Goal: Task Accomplishment & Management: Complete application form

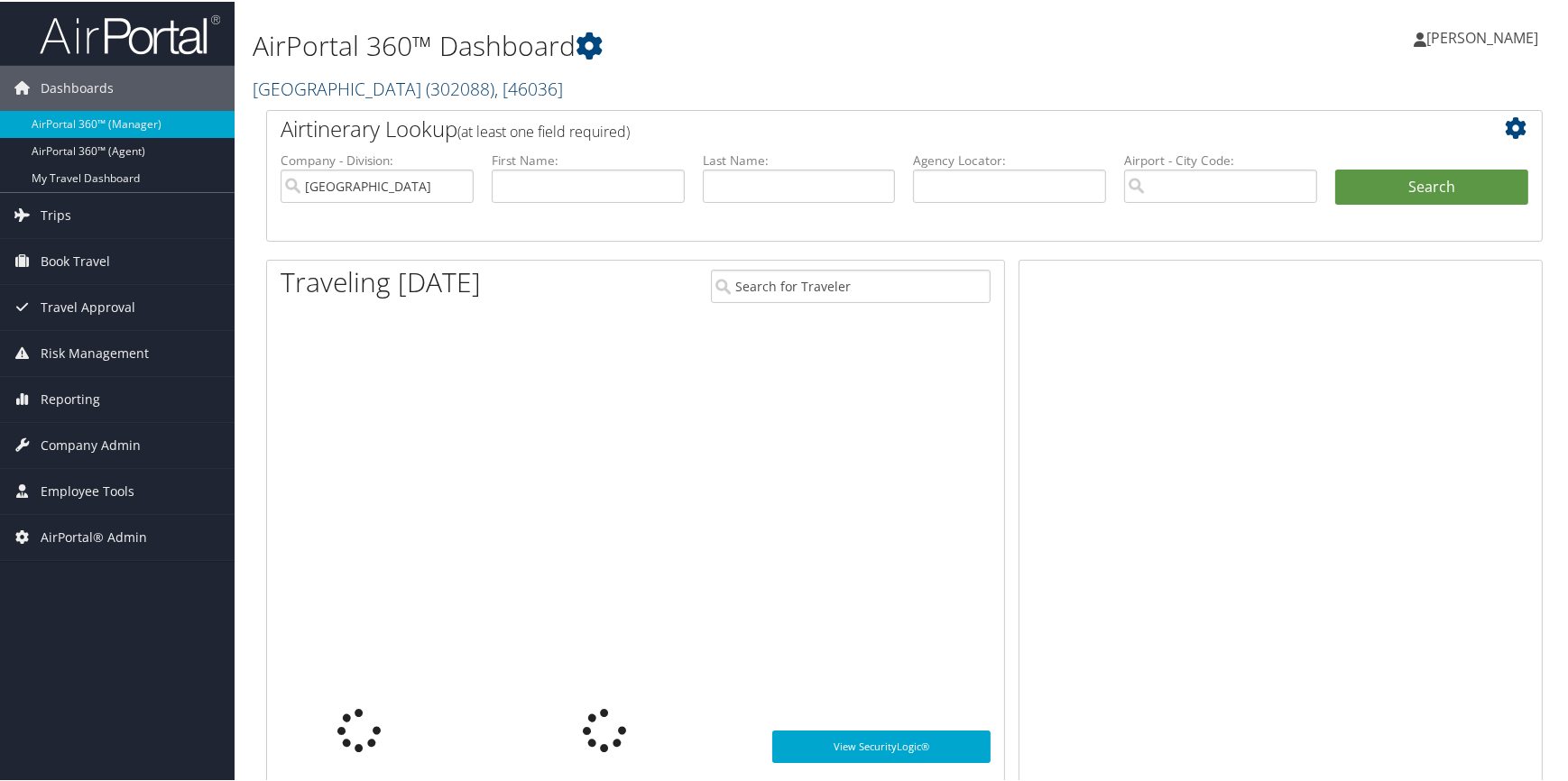
click at [403, 96] on link "Hawthorn Academy ( 302088 ) , [ 46036 ]" at bounding box center [407, 86] width 310 height 24
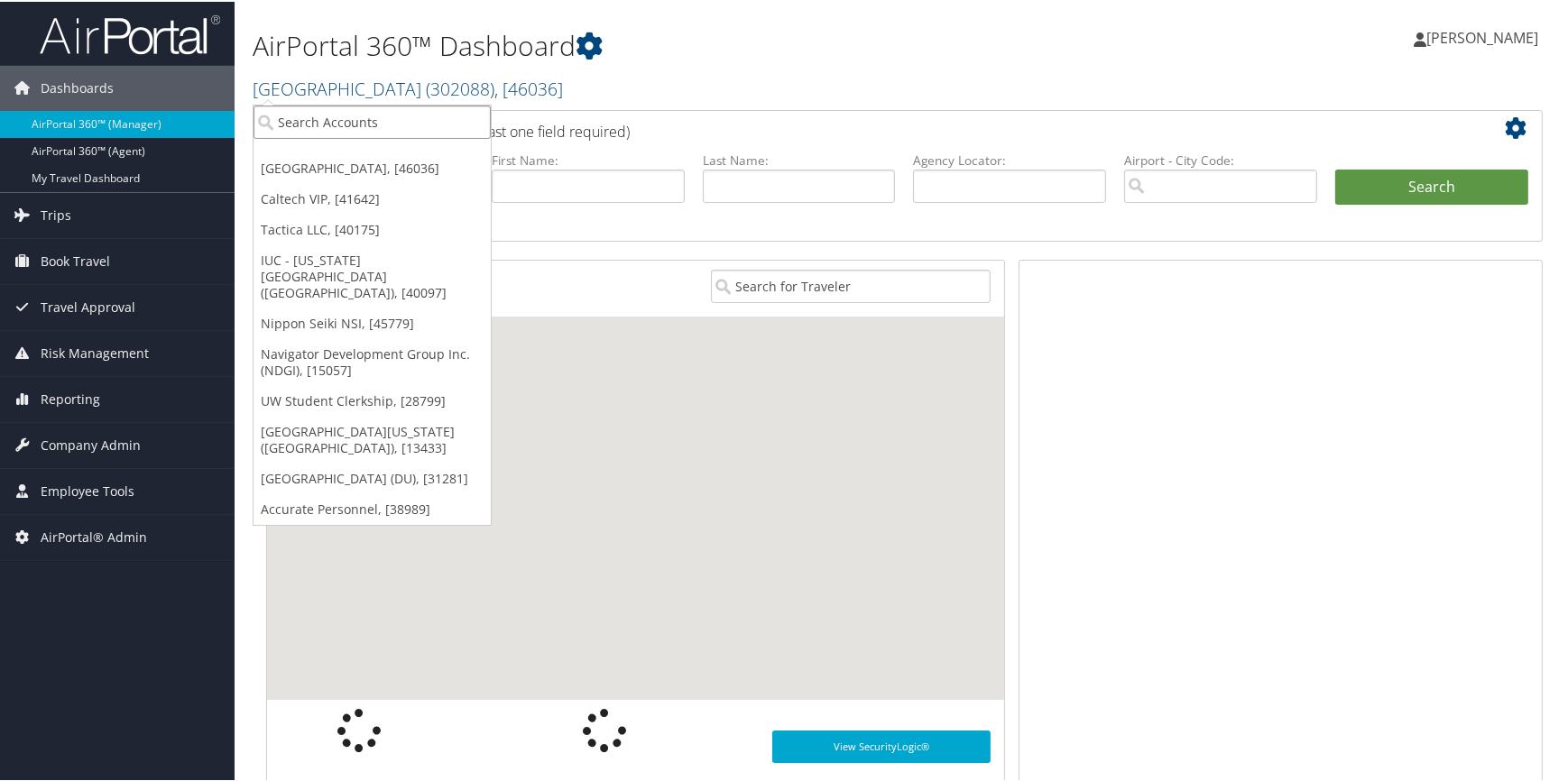
click at [400, 126] on input "search" at bounding box center [371, 120] width 237 height 34
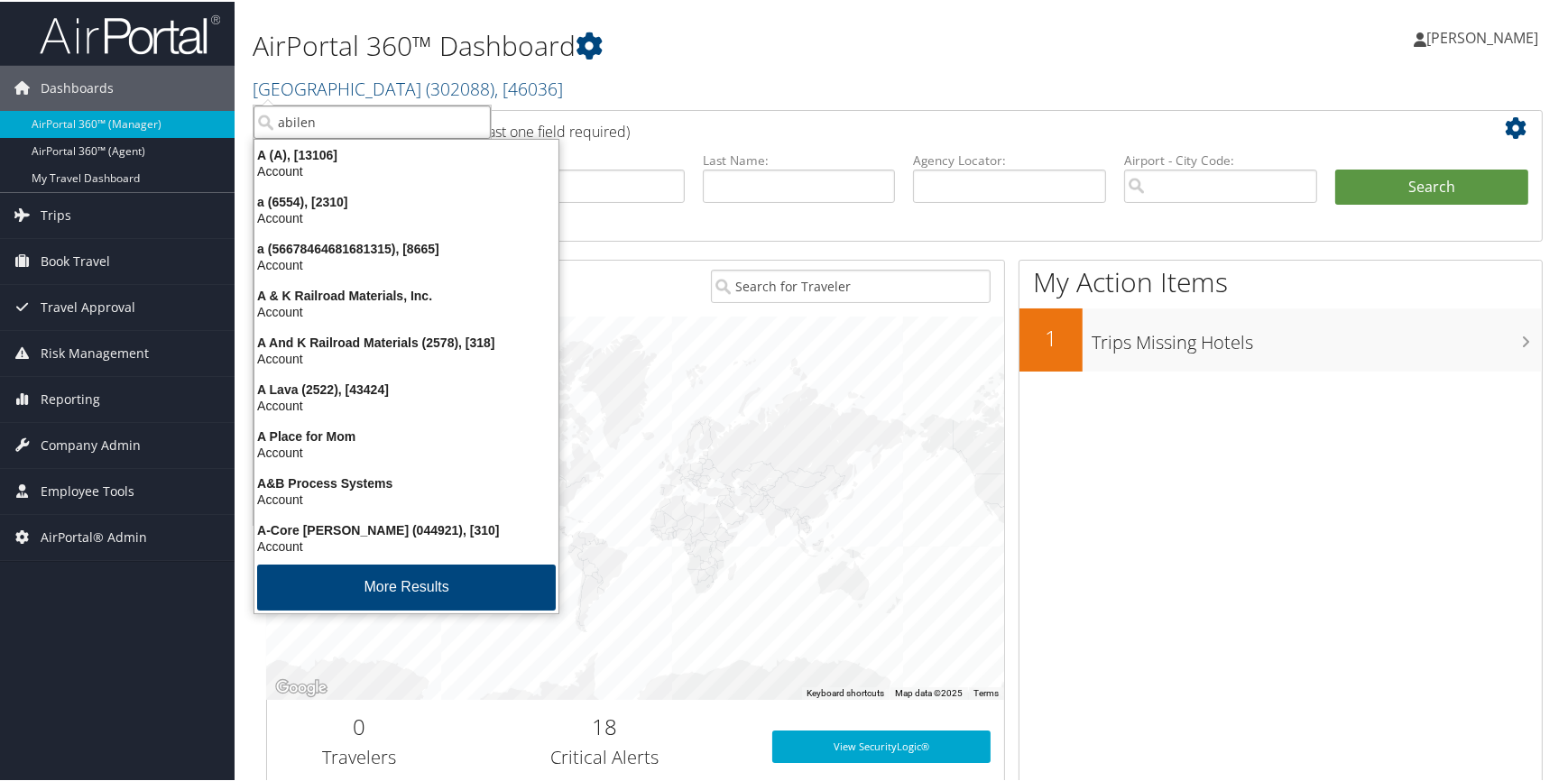
type input "abilene"
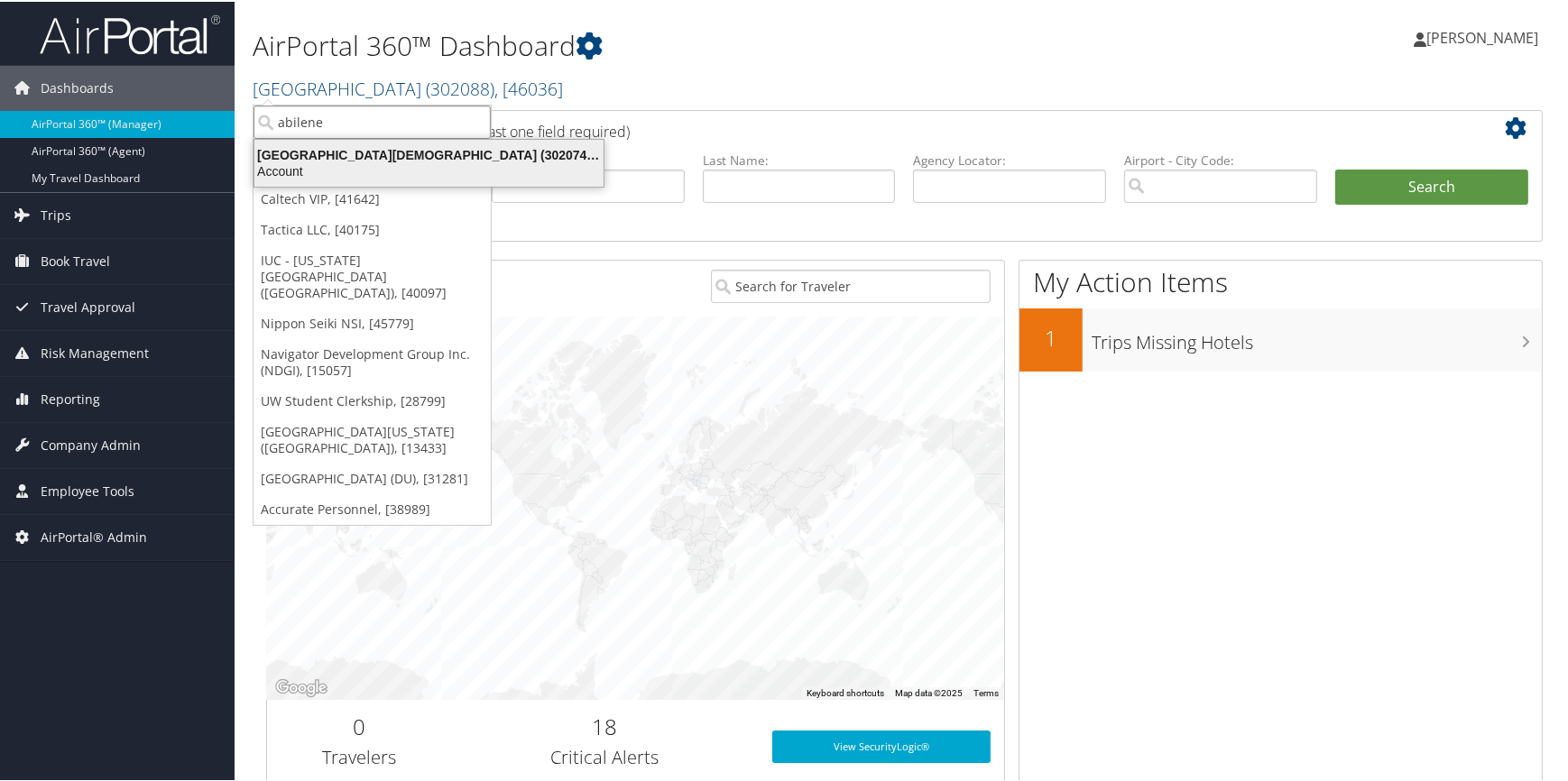
click at [351, 154] on div "Abilene Christian University (302074), [45966]" at bounding box center [429, 153] width 370 height 16
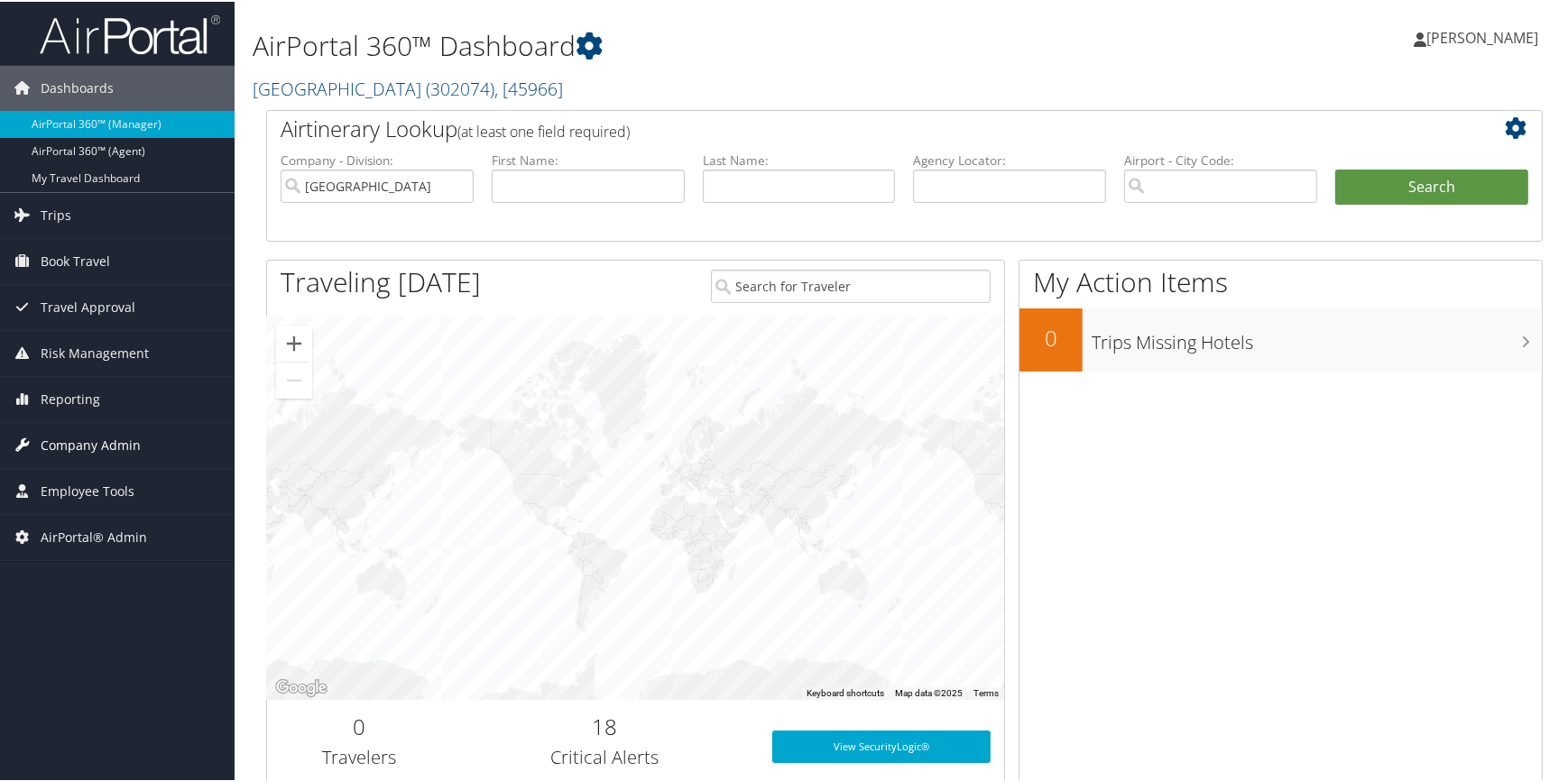
click at [86, 452] on span "Company Admin" at bounding box center [90, 443] width 100 height 45
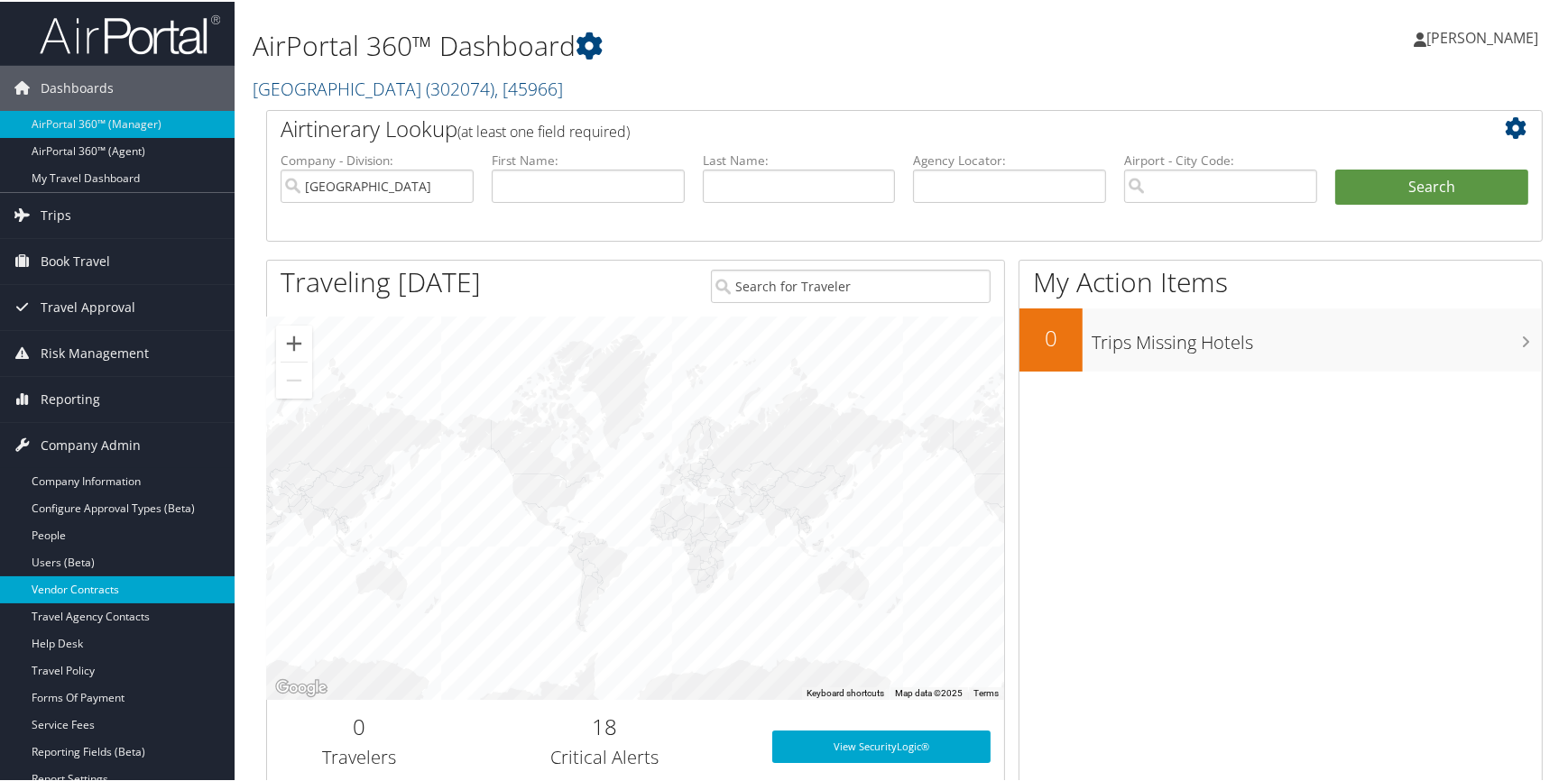
click at [83, 595] on link "Vendor Contracts" at bounding box center [117, 588] width 234 height 27
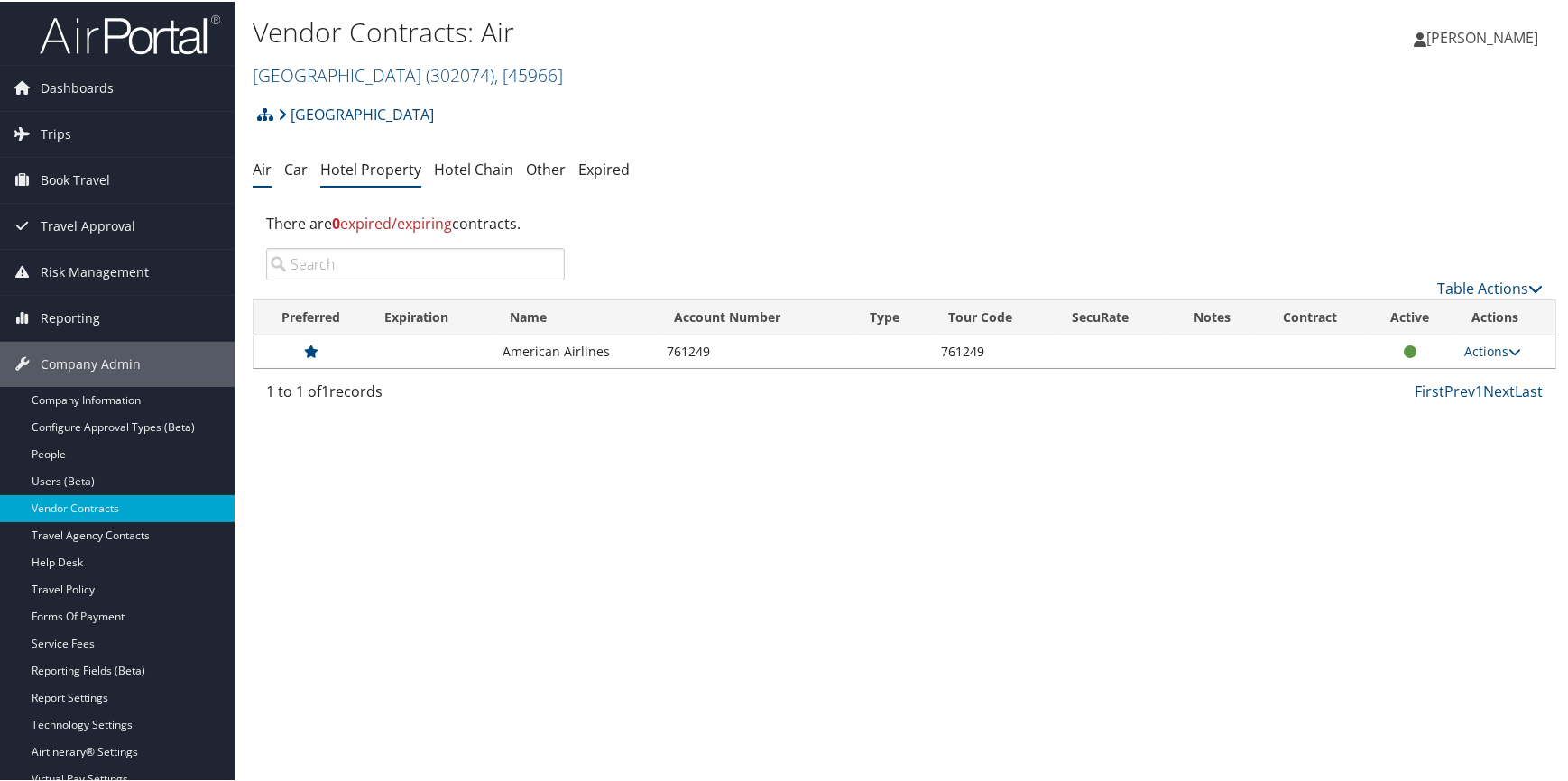
click at [351, 174] on link "Hotel Property" at bounding box center [370, 168] width 101 height 20
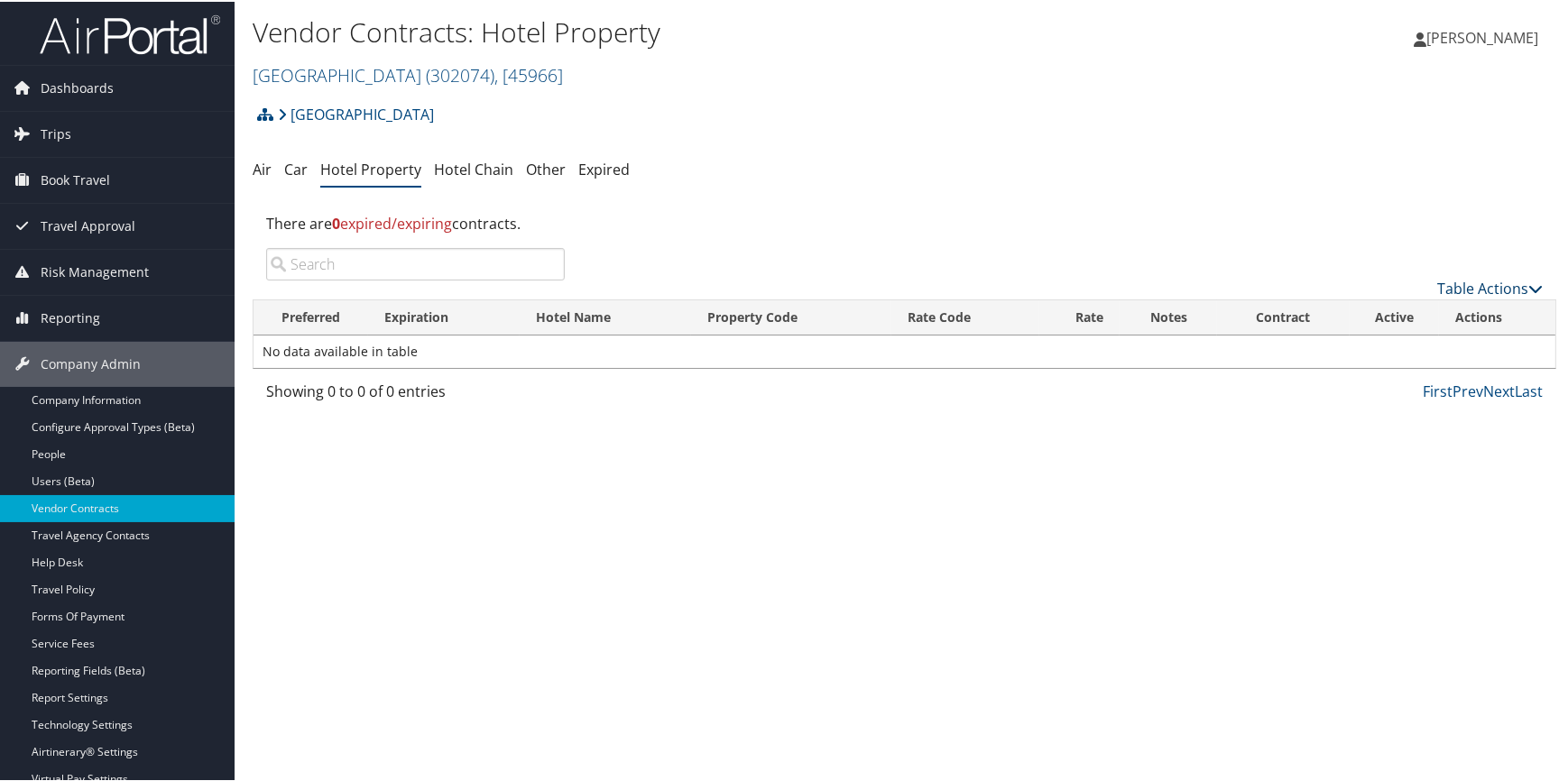
click at [1455, 286] on link "Table Actions" at bounding box center [1490, 287] width 106 height 20
click at [1368, 312] on link "Add New Contract" at bounding box center [1430, 315] width 237 height 31
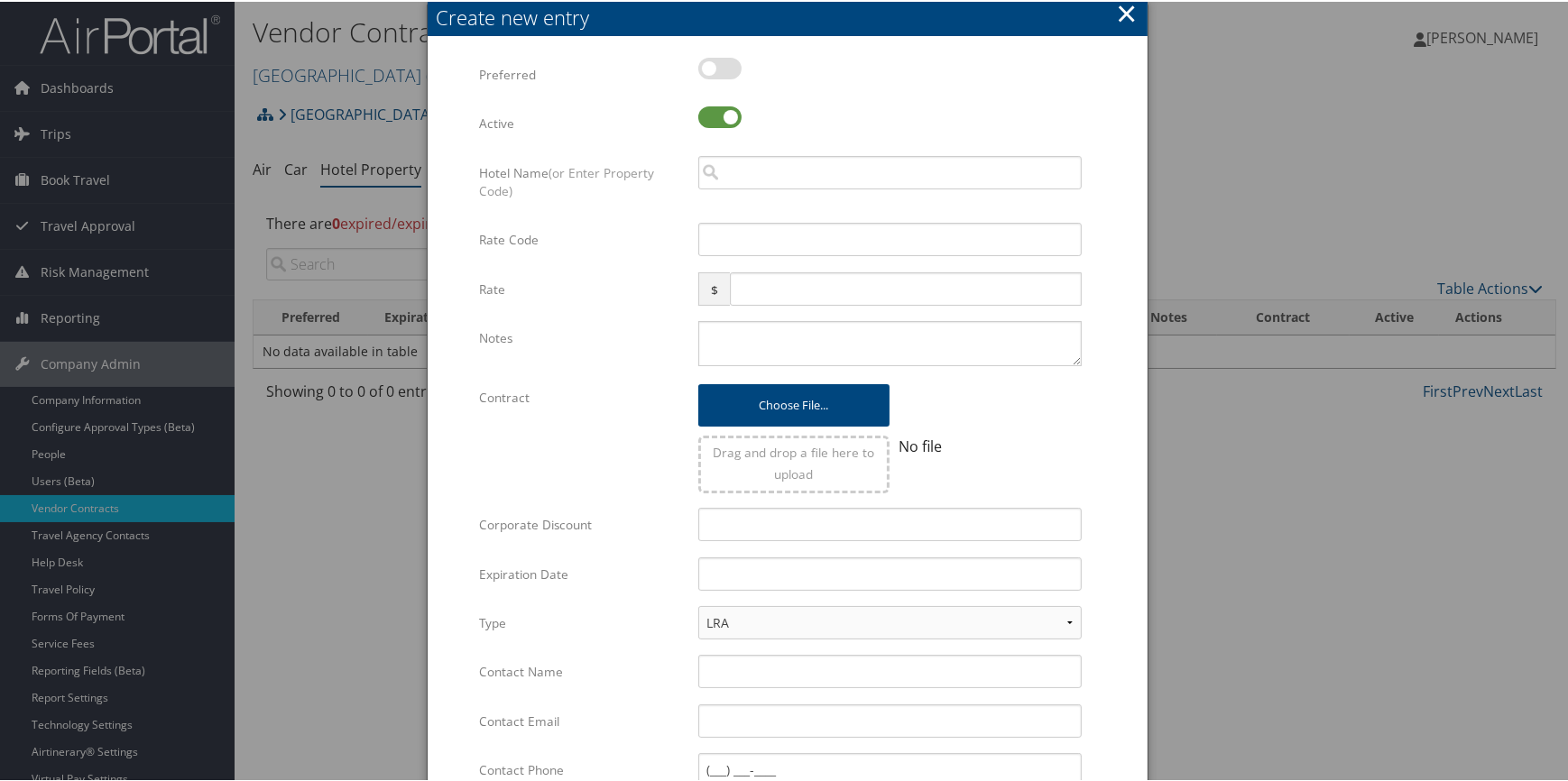
click at [725, 64] on label at bounding box center [720, 66] width 43 height 22
click at [719, 64] on input "checkbox" at bounding box center [713, 70] width 12 height 12
checkbox input "true"
click at [747, 165] on input "search" at bounding box center [891, 171] width 384 height 34
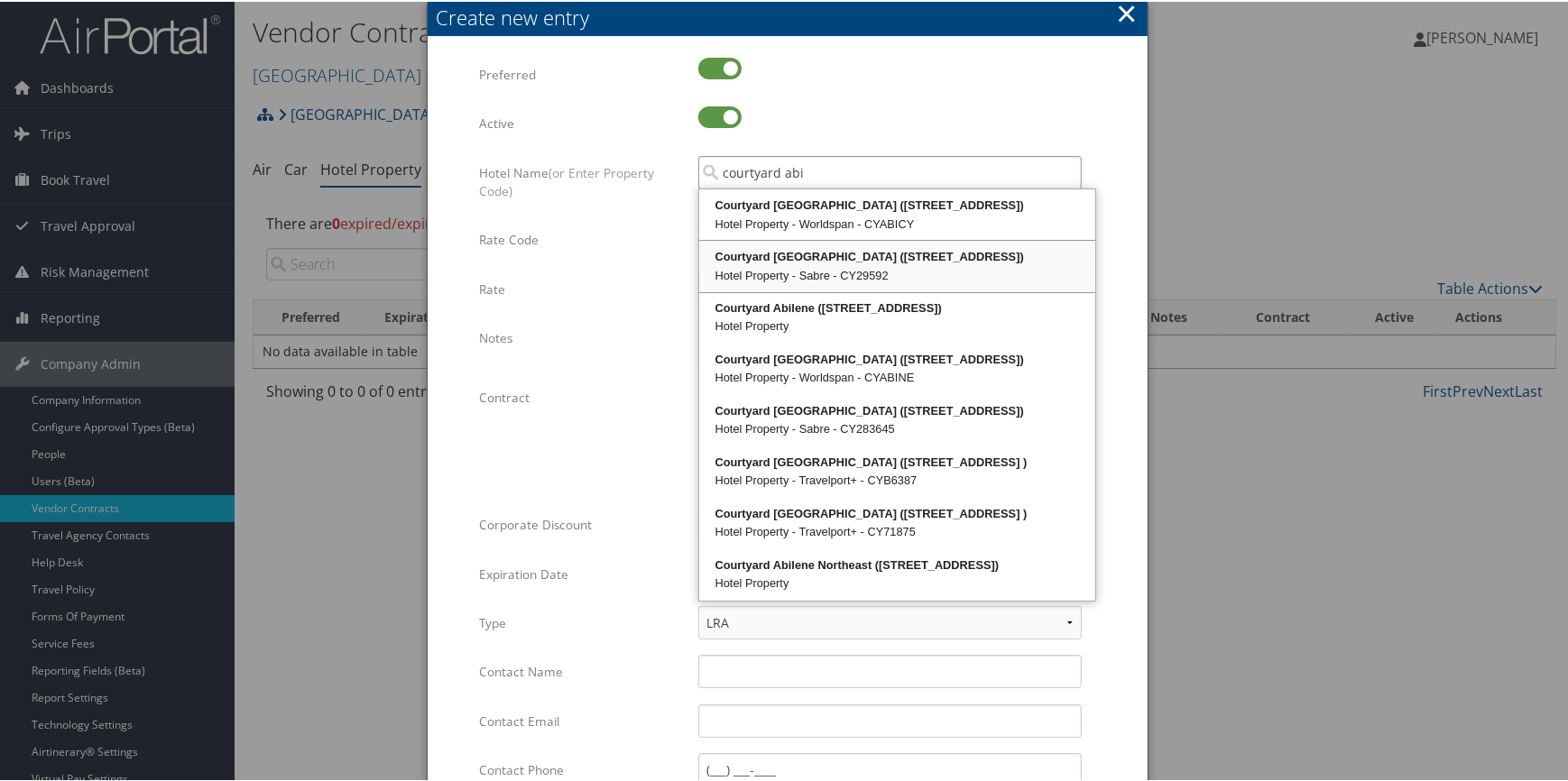
click at [778, 250] on div "Courtyard Abilene Sw Marriott (4350 Ridgemont Dr)" at bounding box center [896, 255] width 391 height 18
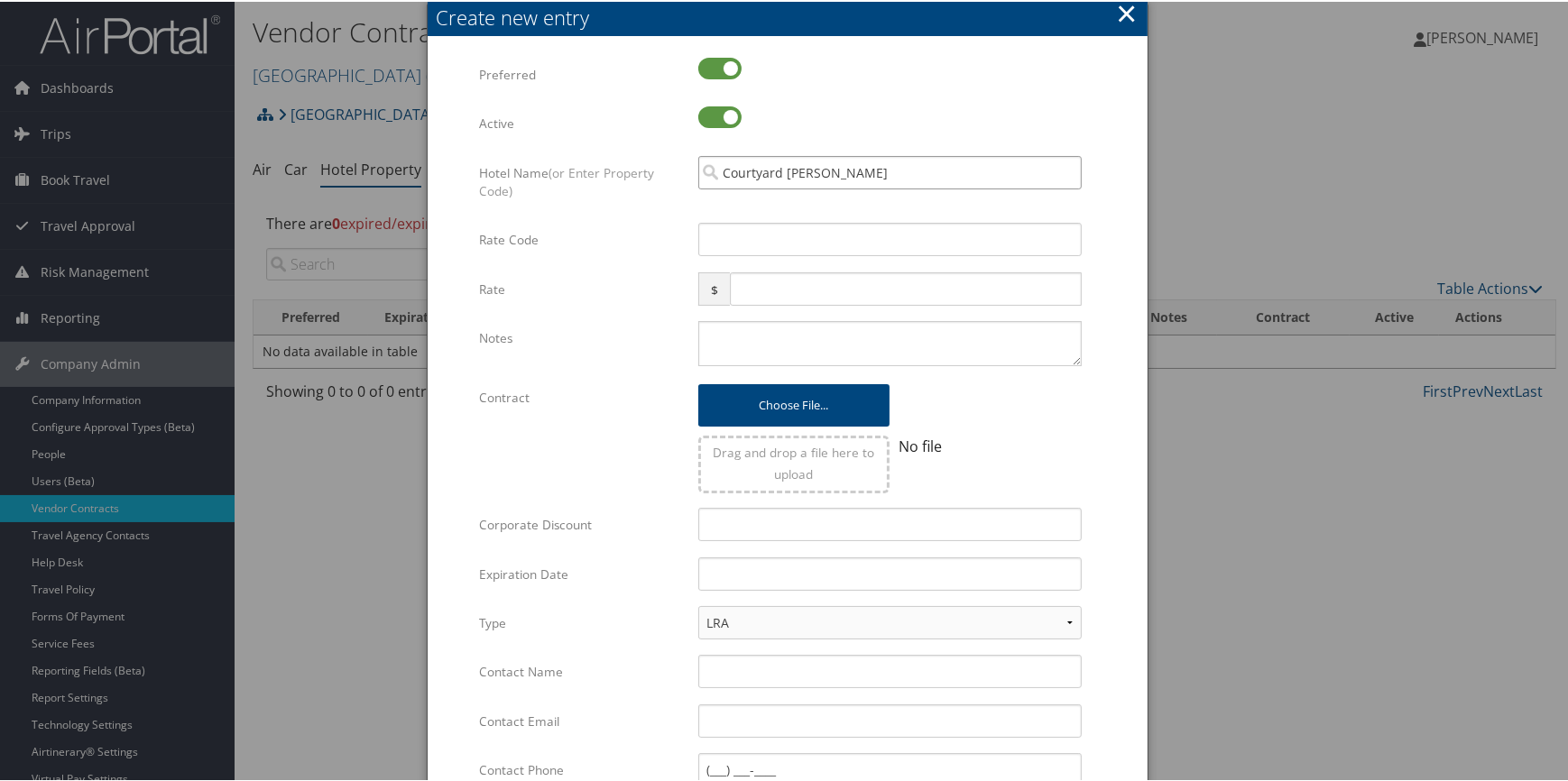
type input "Courtyard [PERSON_NAME]"
click at [771, 248] on input "Rate Code" at bounding box center [891, 237] width 384 height 34
type input "B"
type input "ABLU"
click at [736, 537] on input "Corporate Discount" at bounding box center [891, 522] width 384 height 34
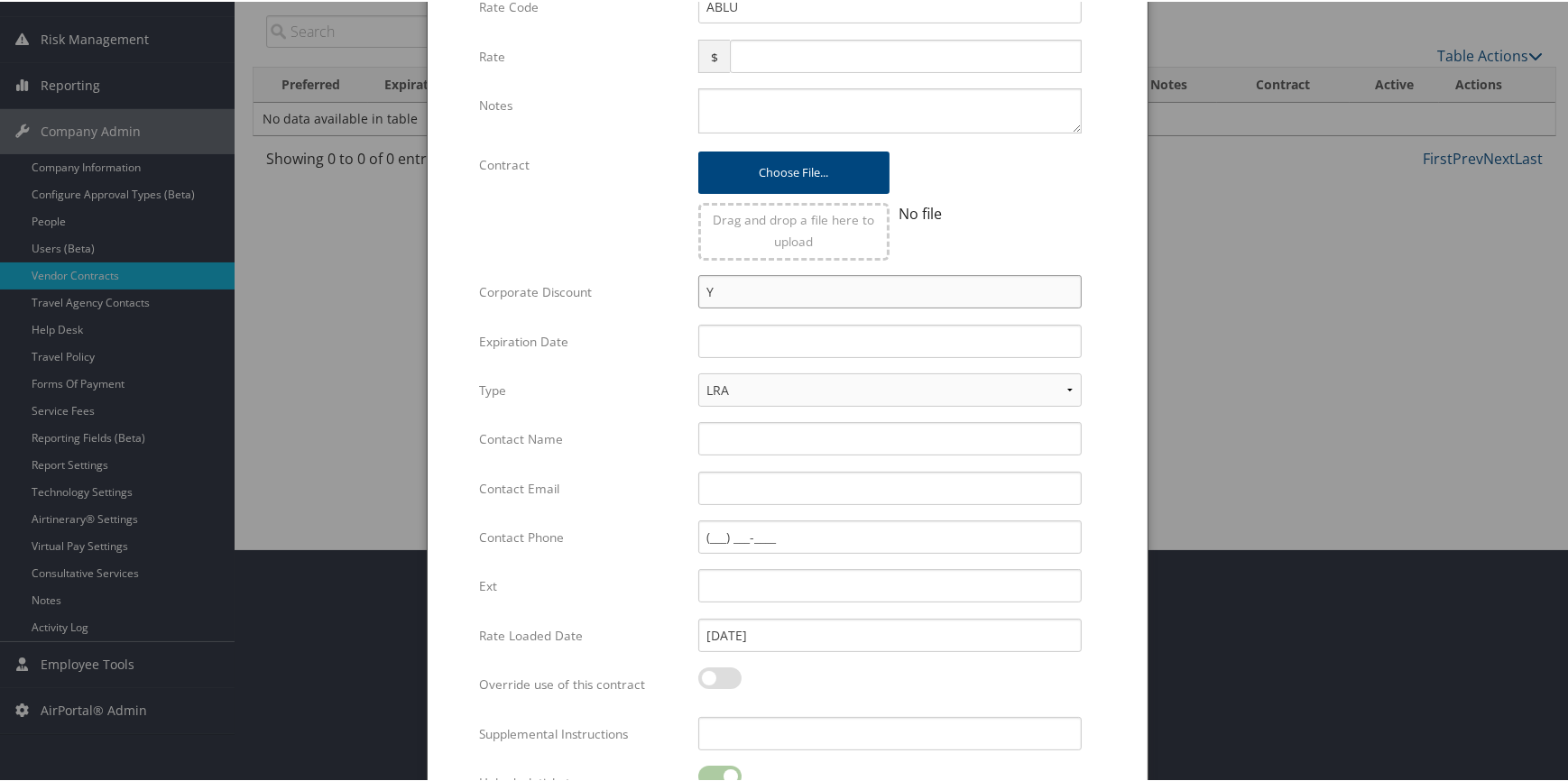
scroll to position [324, 0]
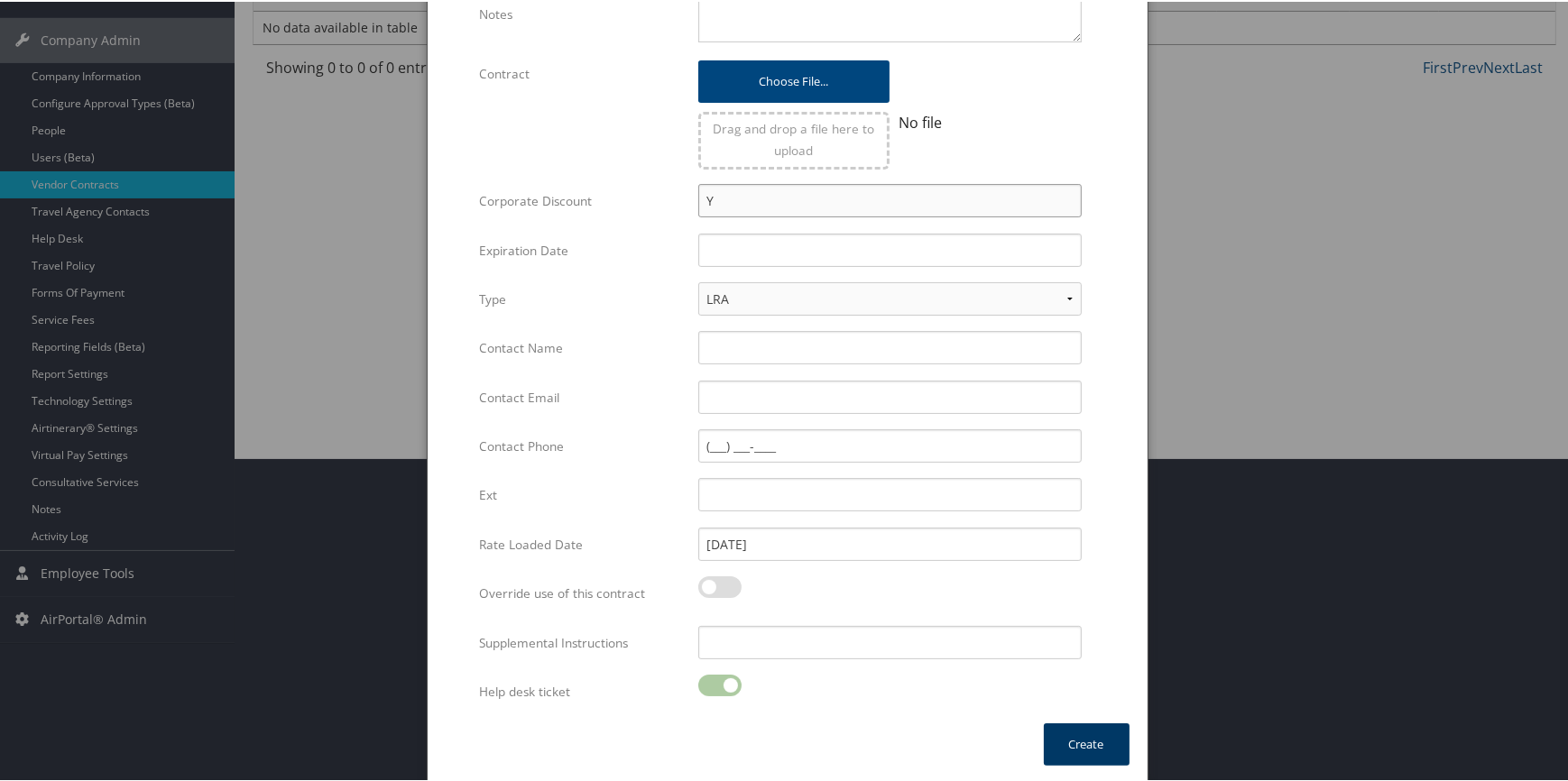
type input "Y"
click at [1064, 738] on button "Create" at bounding box center [1086, 743] width 85 height 42
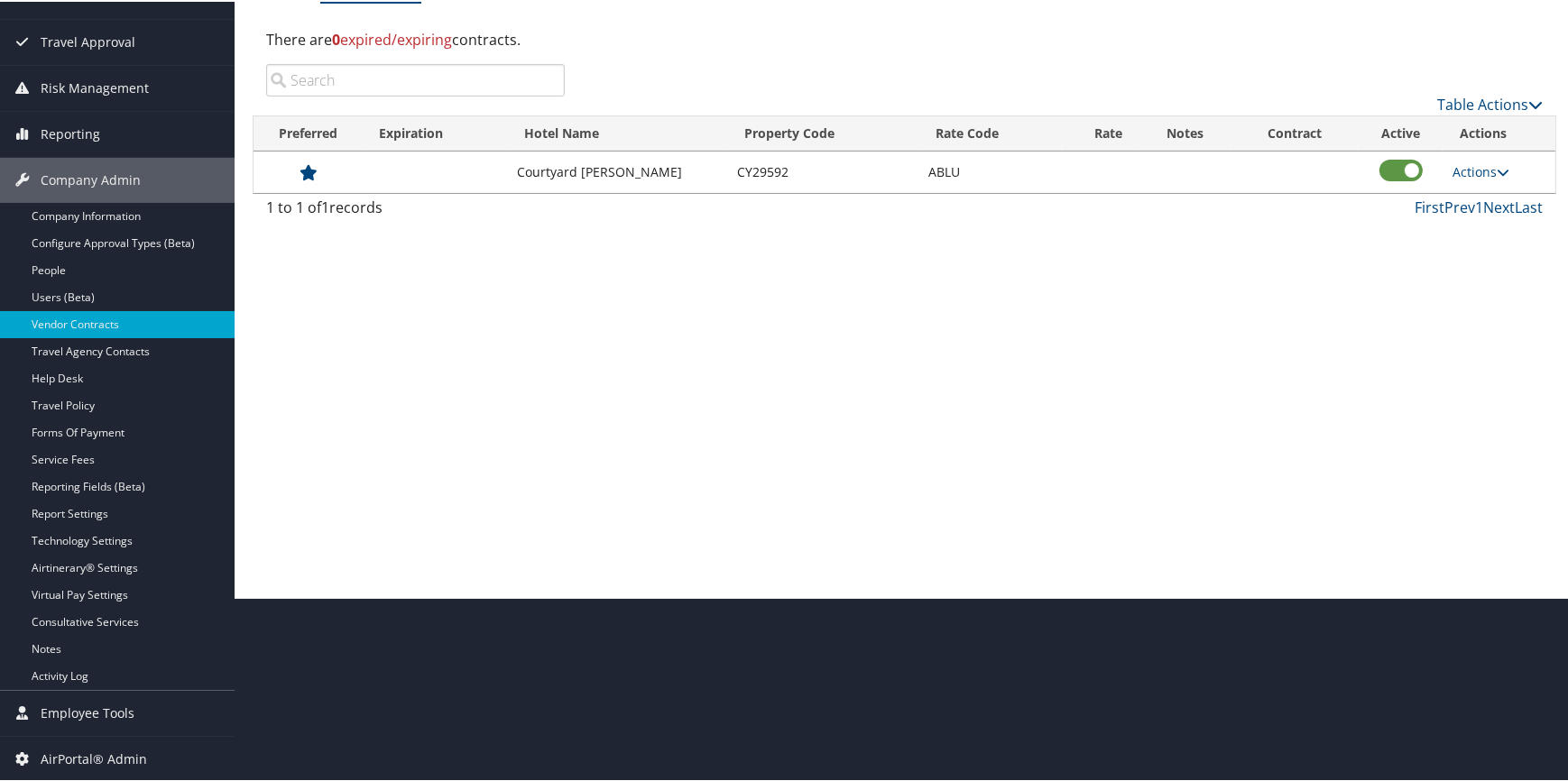
scroll to position [182, 0]
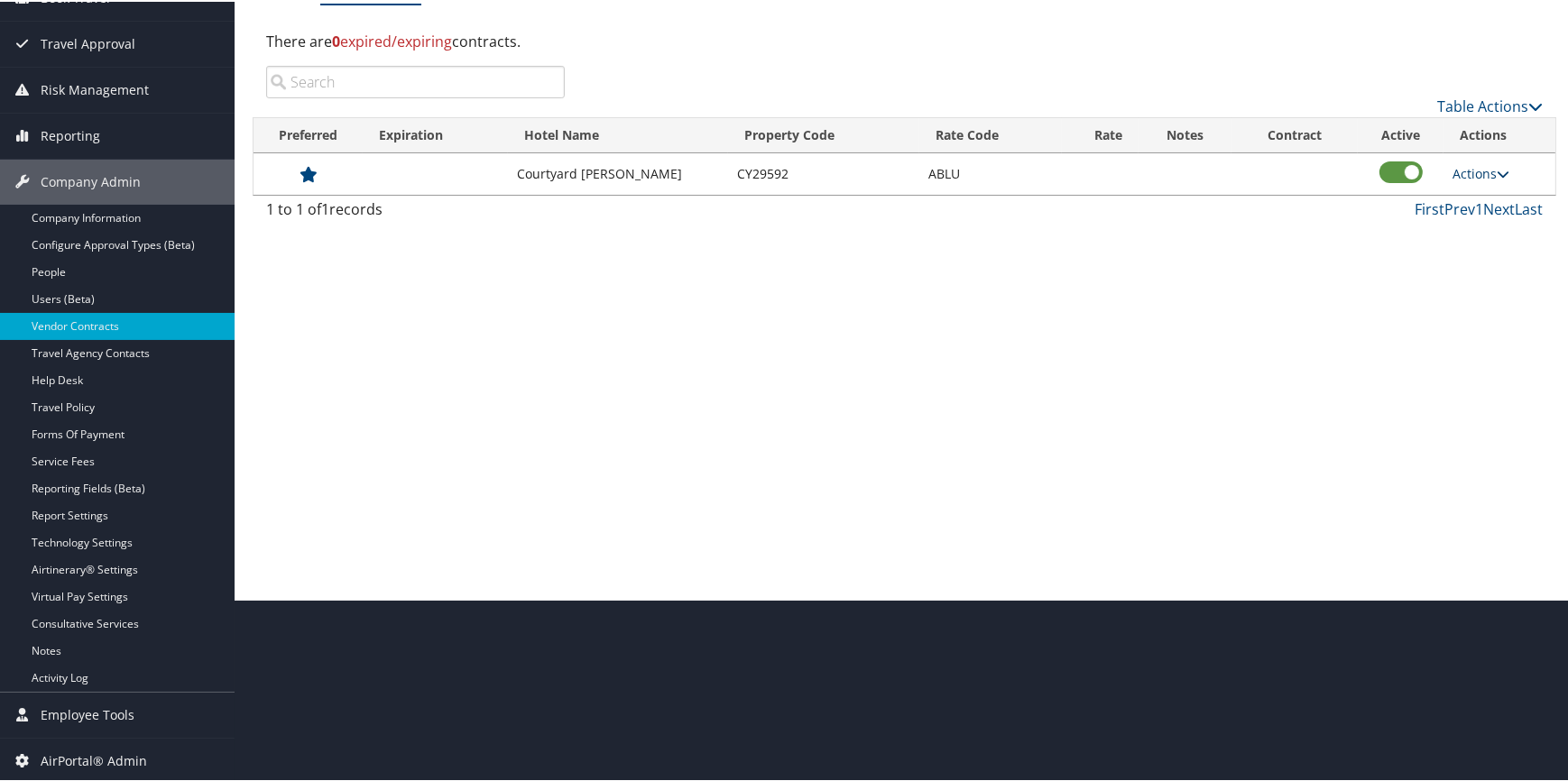
click at [1486, 174] on link "Actions" at bounding box center [1481, 172] width 57 height 17
click at [1494, 201] on link "Edit" at bounding box center [1485, 199] width 69 height 31
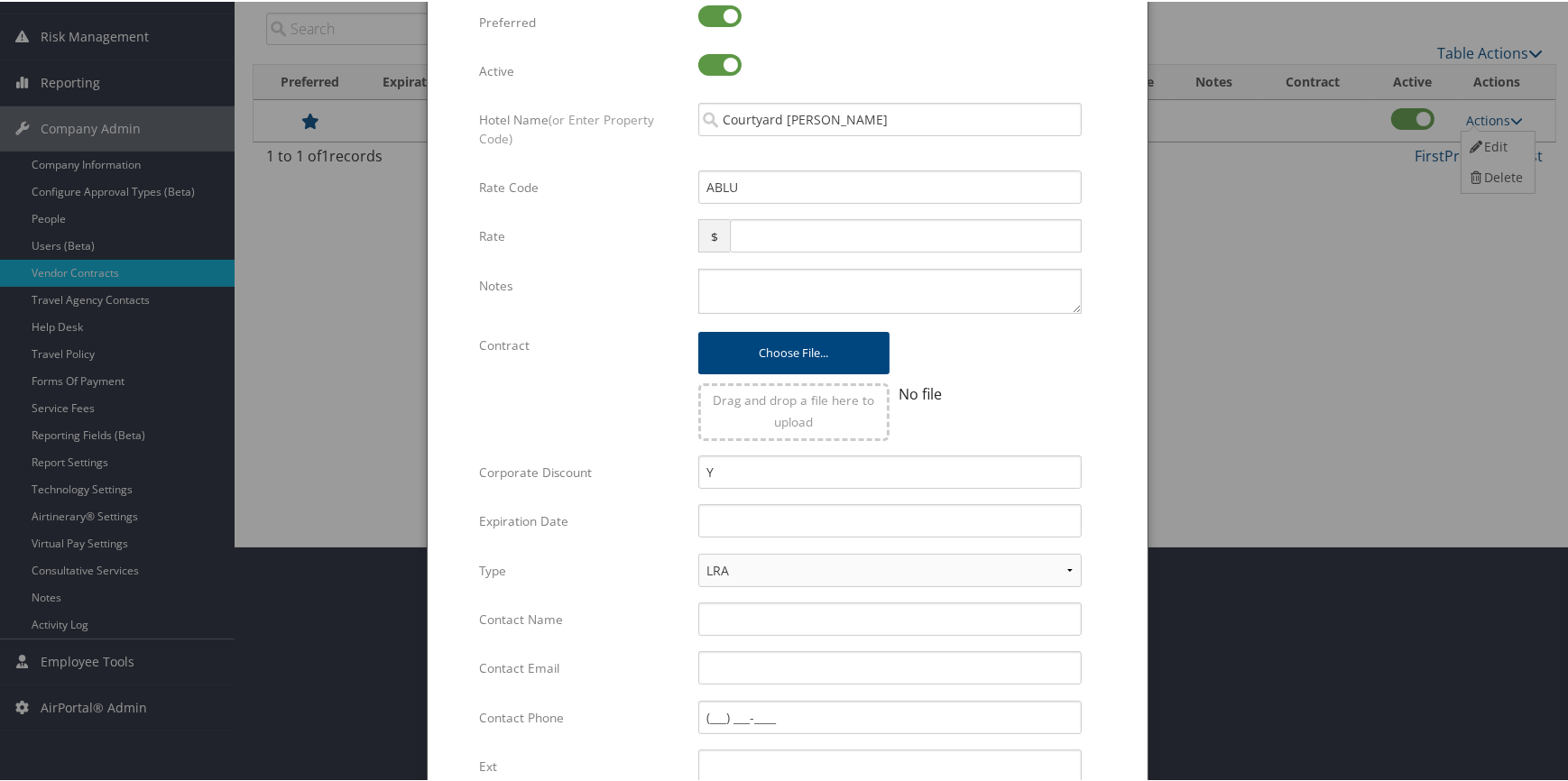
scroll to position [264, 0]
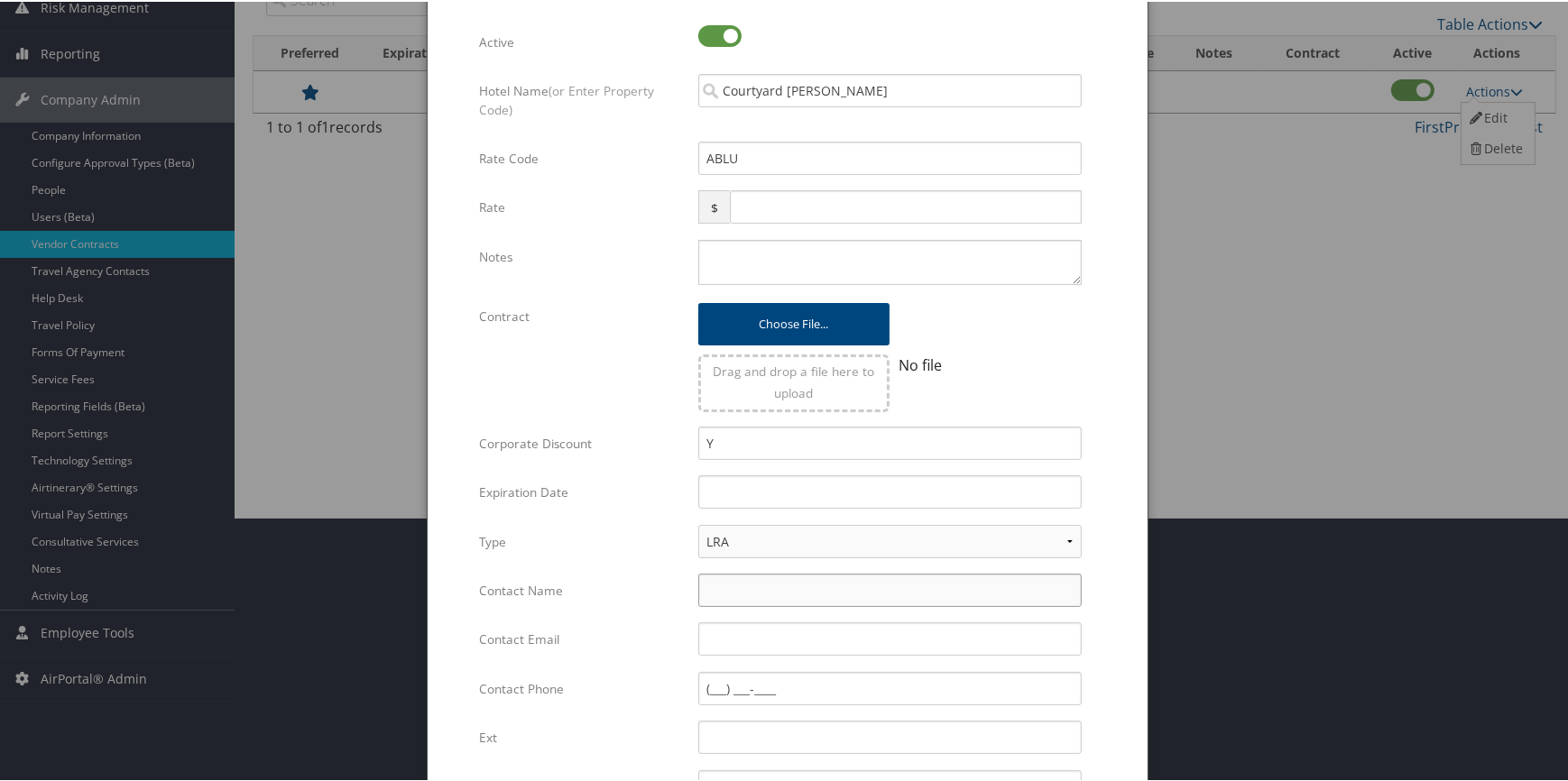
click at [733, 586] on input "Contact Name" at bounding box center [891, 588] width 384 height 34
type input "Shaye Thompson"
click at [731, 640] on input "Contact Email" at bounding box center [891, 637] width 384 height 34
paste input "shaye.thompson@marriott.com"
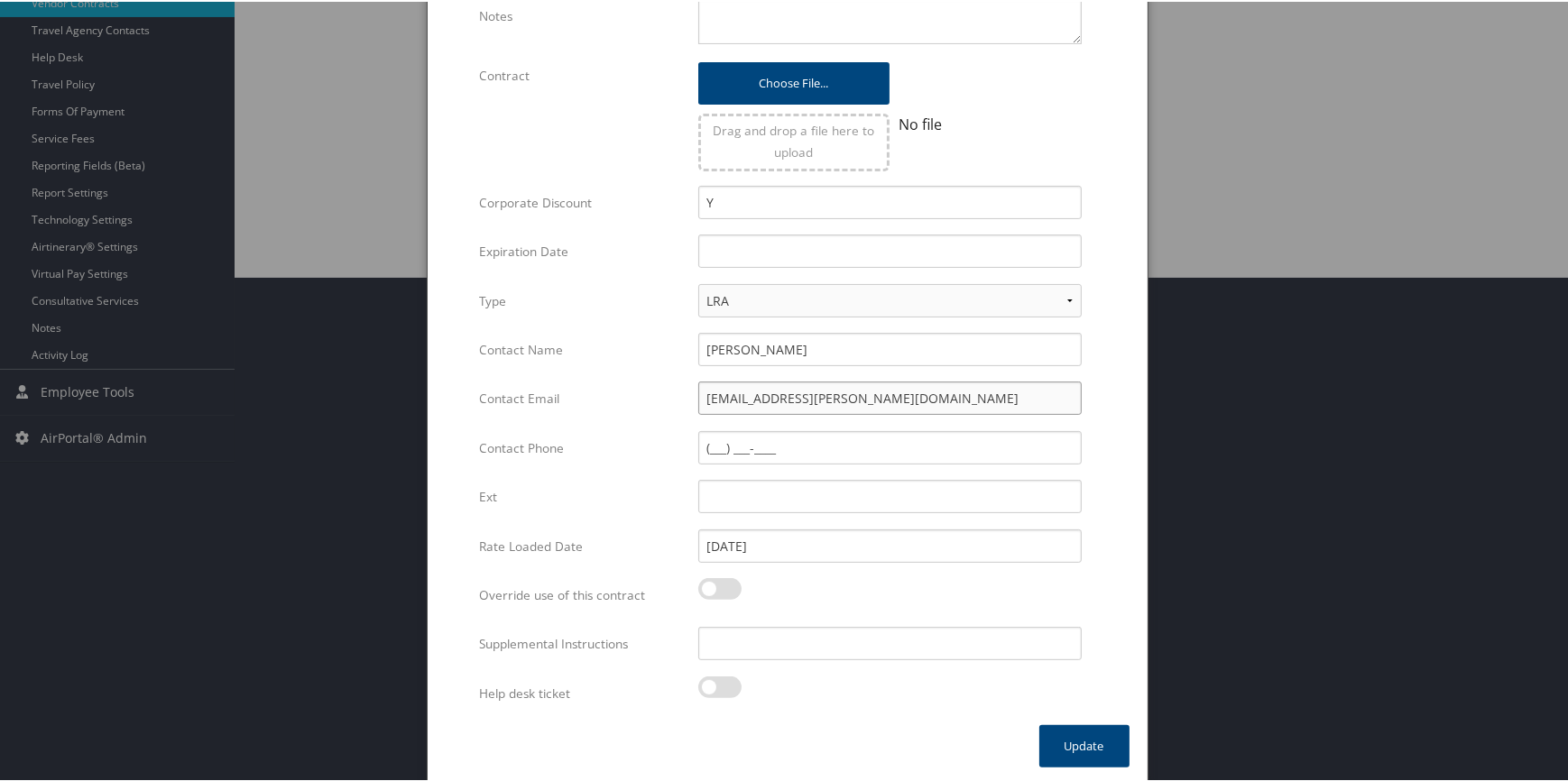
scroll to position [506, 0]
type input "shaye.thompson@marriott.com"
click at [1062, 732] on button "Update" at bounding box center [1084, 744] width 90 height 42
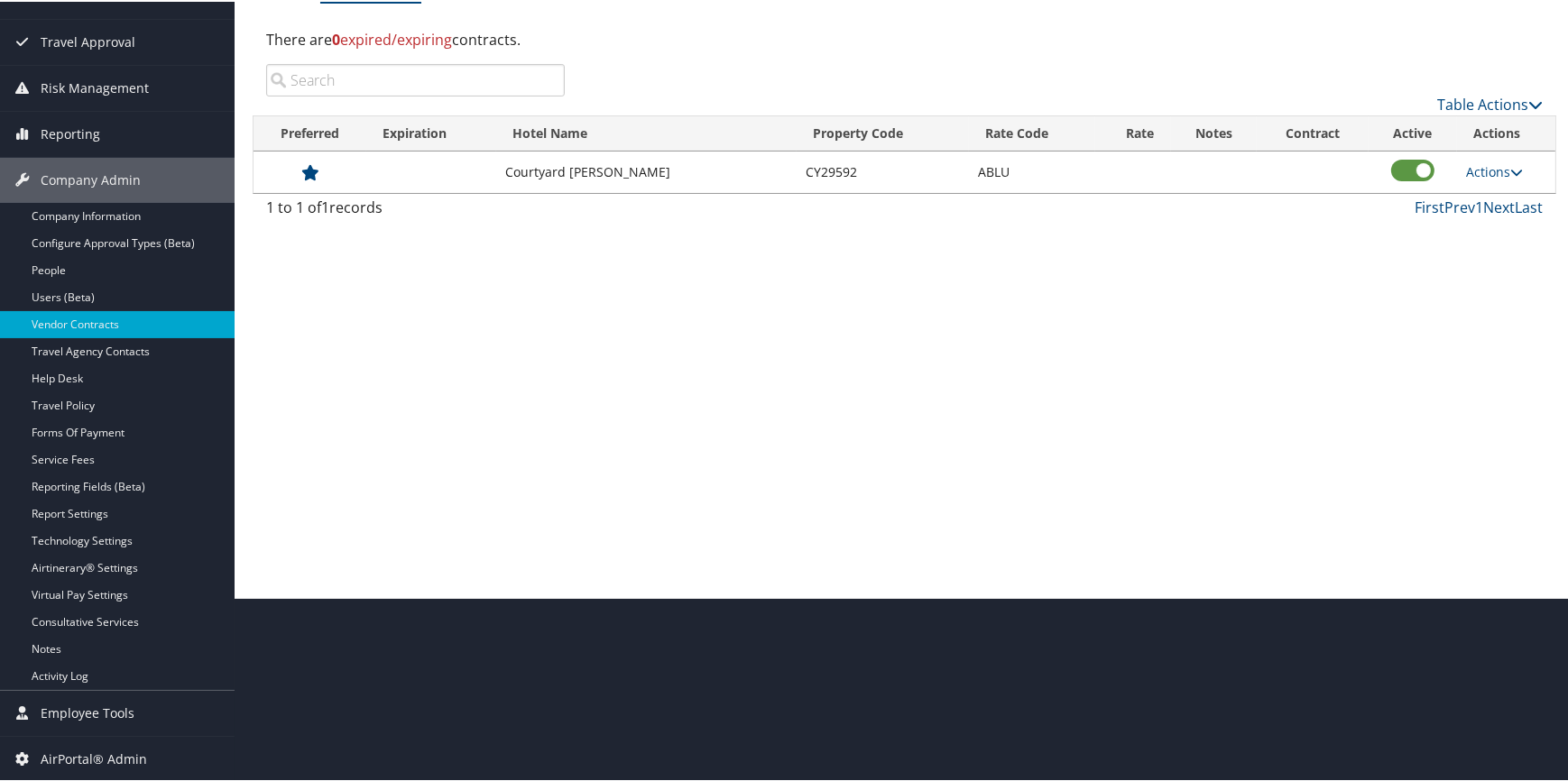
scroll to position [182, 0]
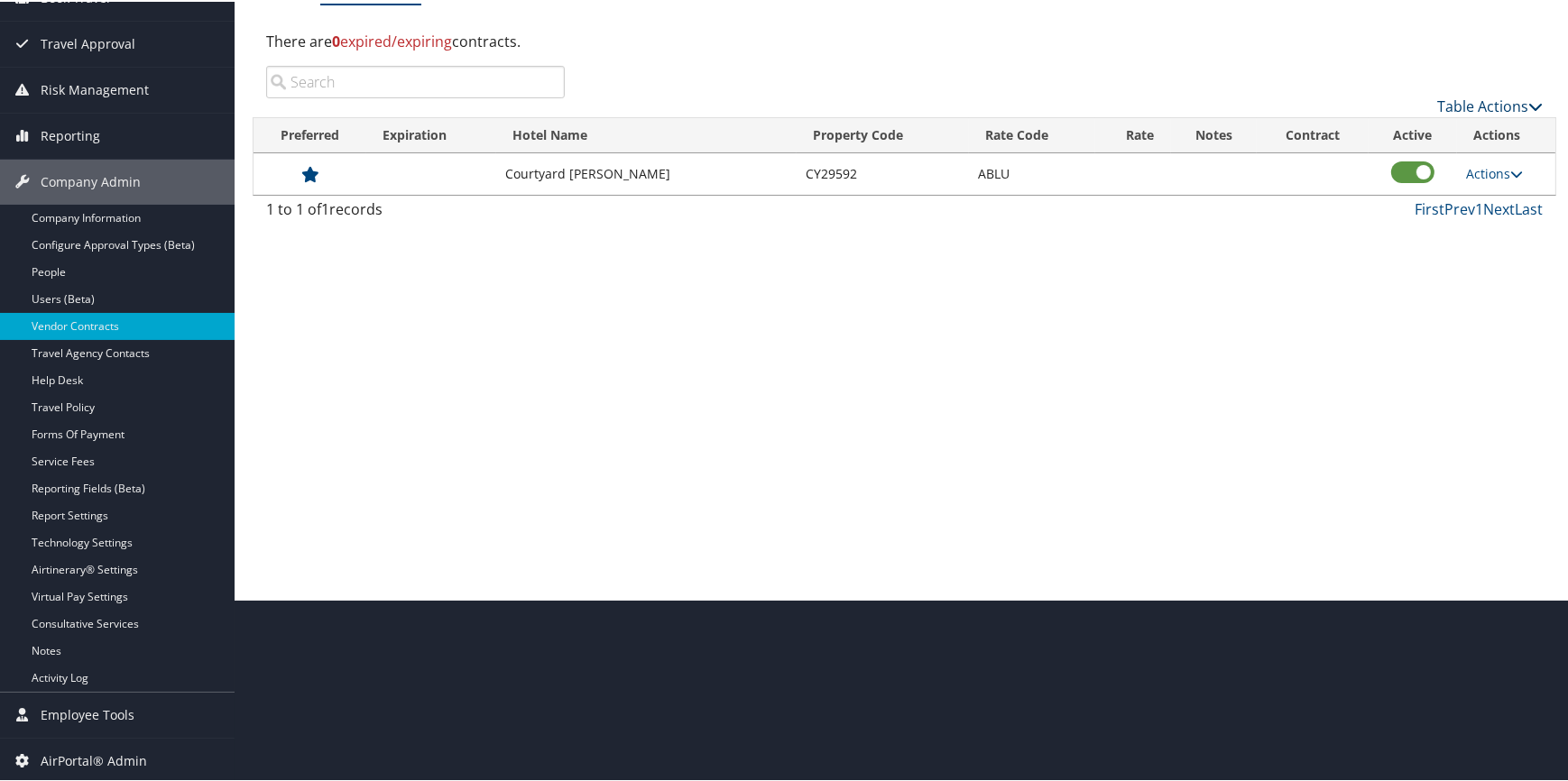
click at [1457, 107] on link "Table Actions" at bounding box center [1490, 105] width 106 height 20
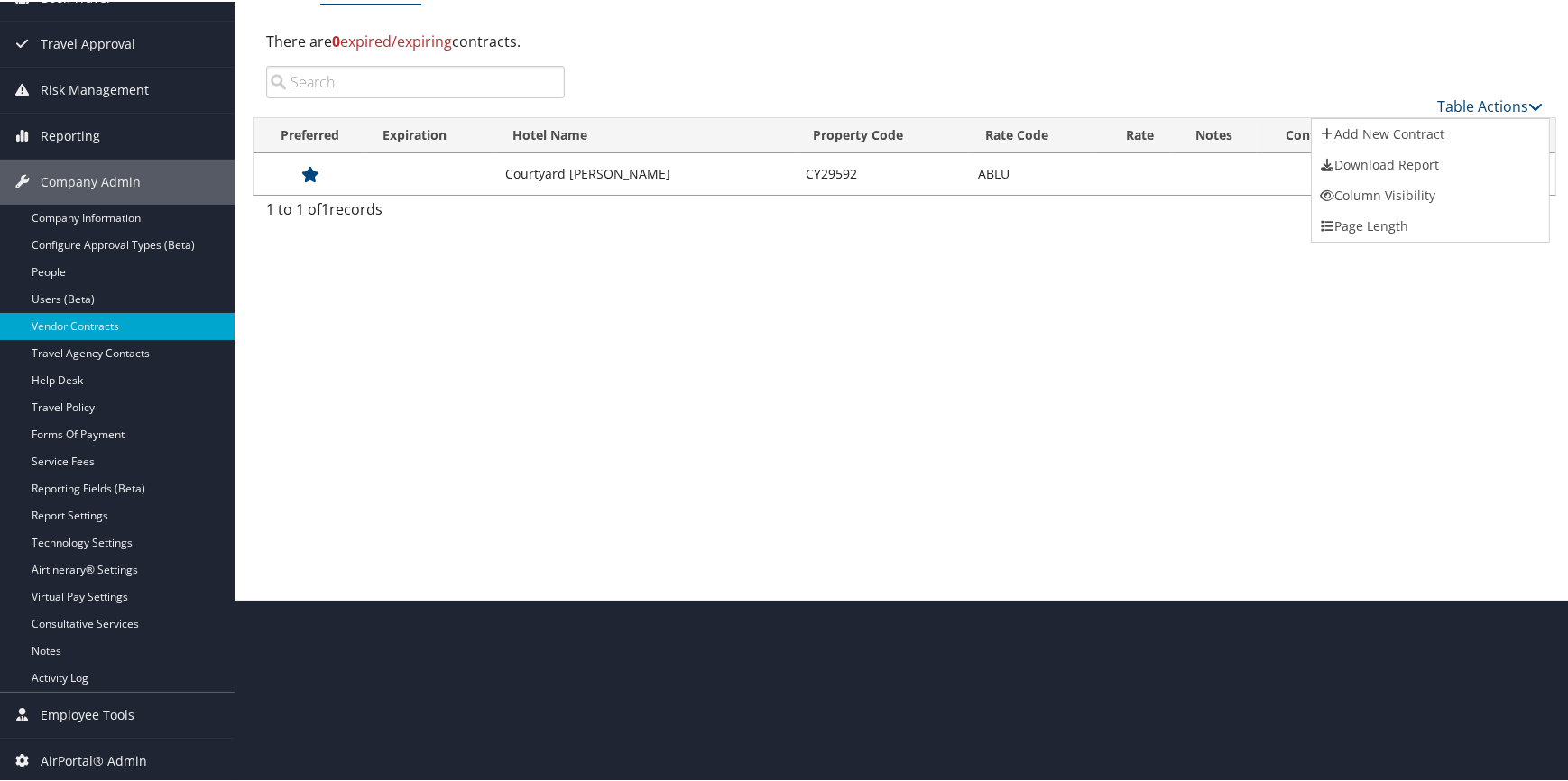
click at [791, 503] on div at bounding box center [787, 390] width 1575 height 781
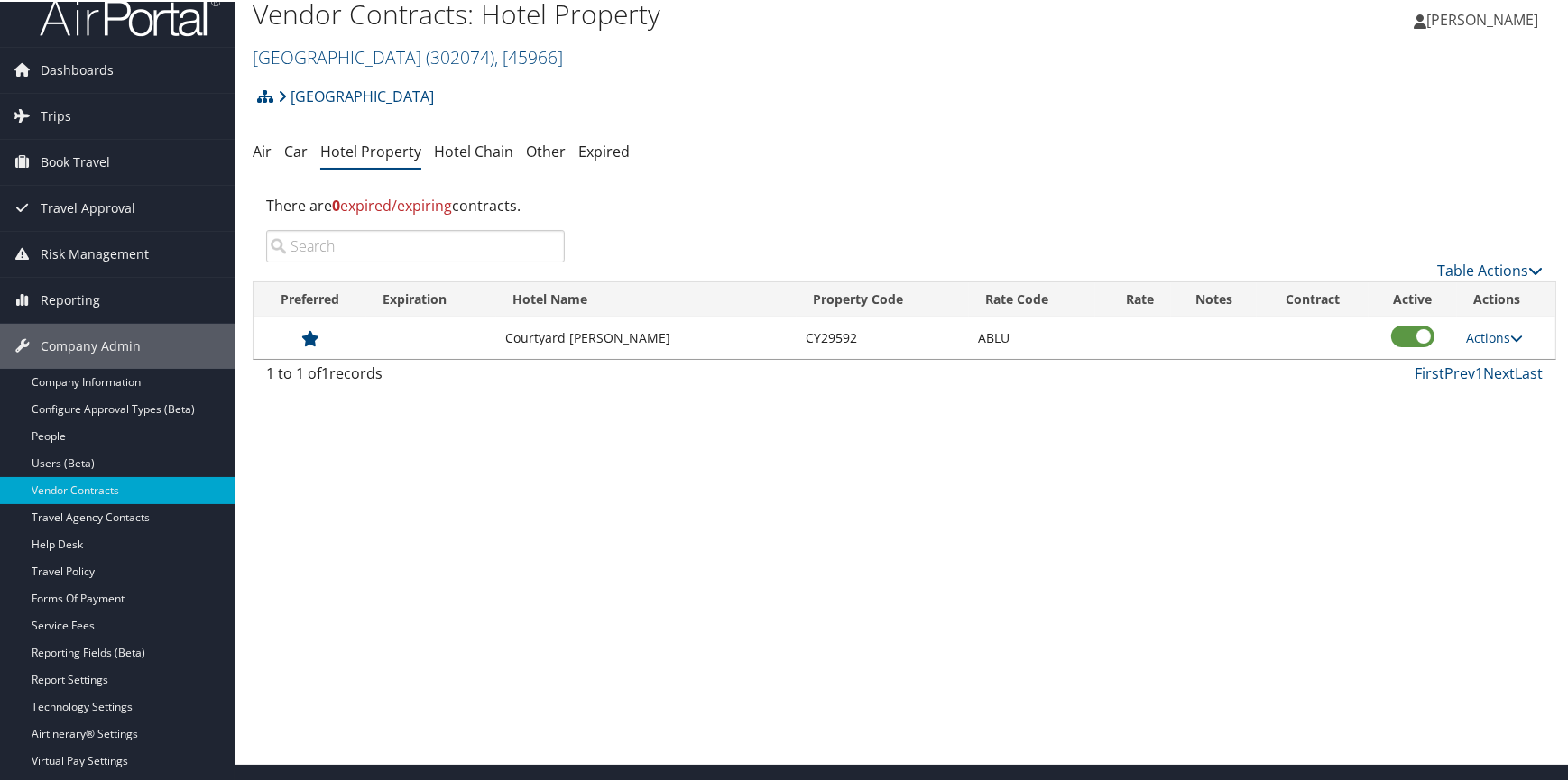
scroll to position [0, 0]
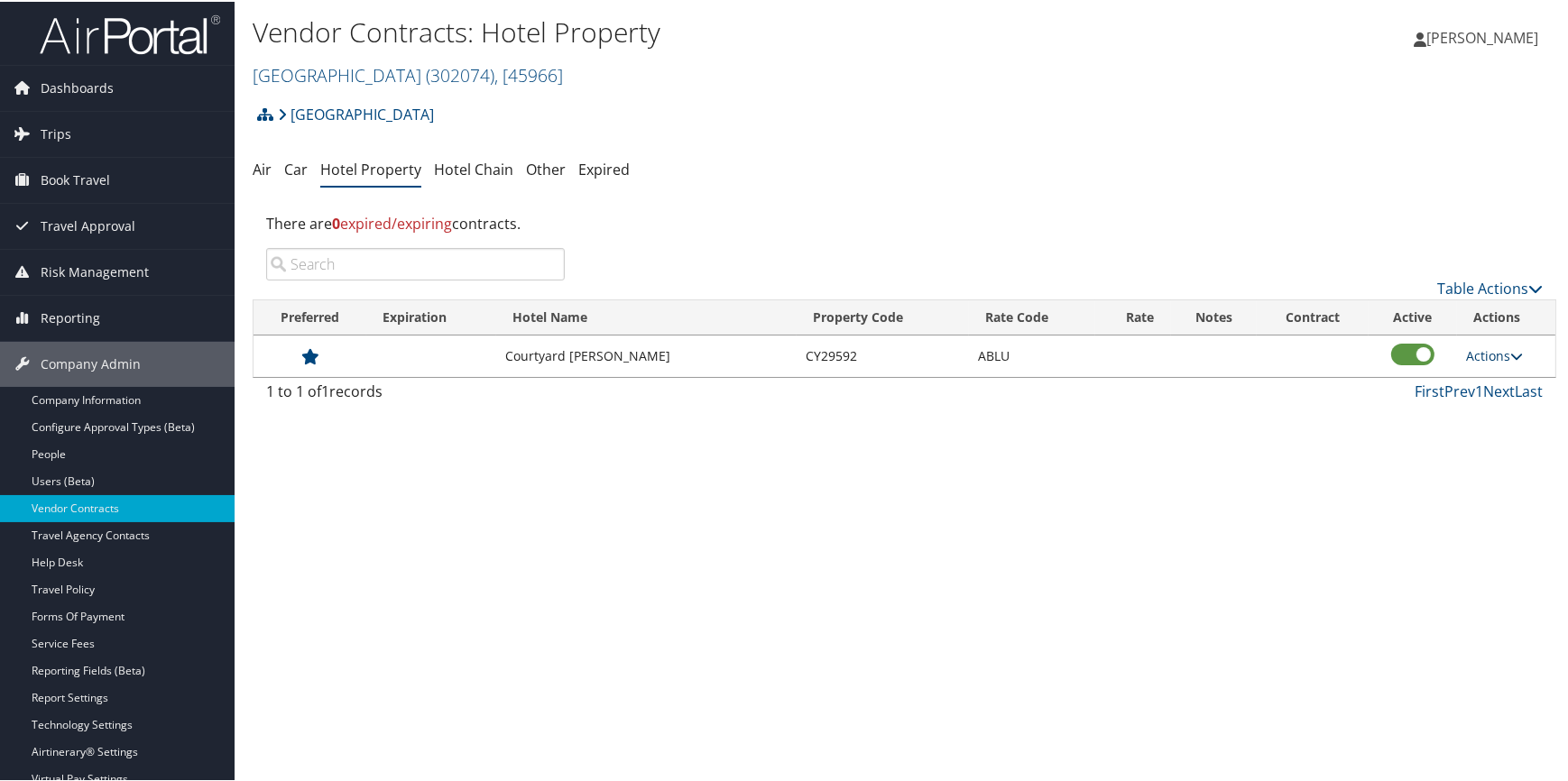
click at [1476, 353] on link "Actions" at bounding box center [1494, 354] width 57 height 17
click at [1488, 385] on link "Edit" at bounding box center [1496, 381] width 69 height 31
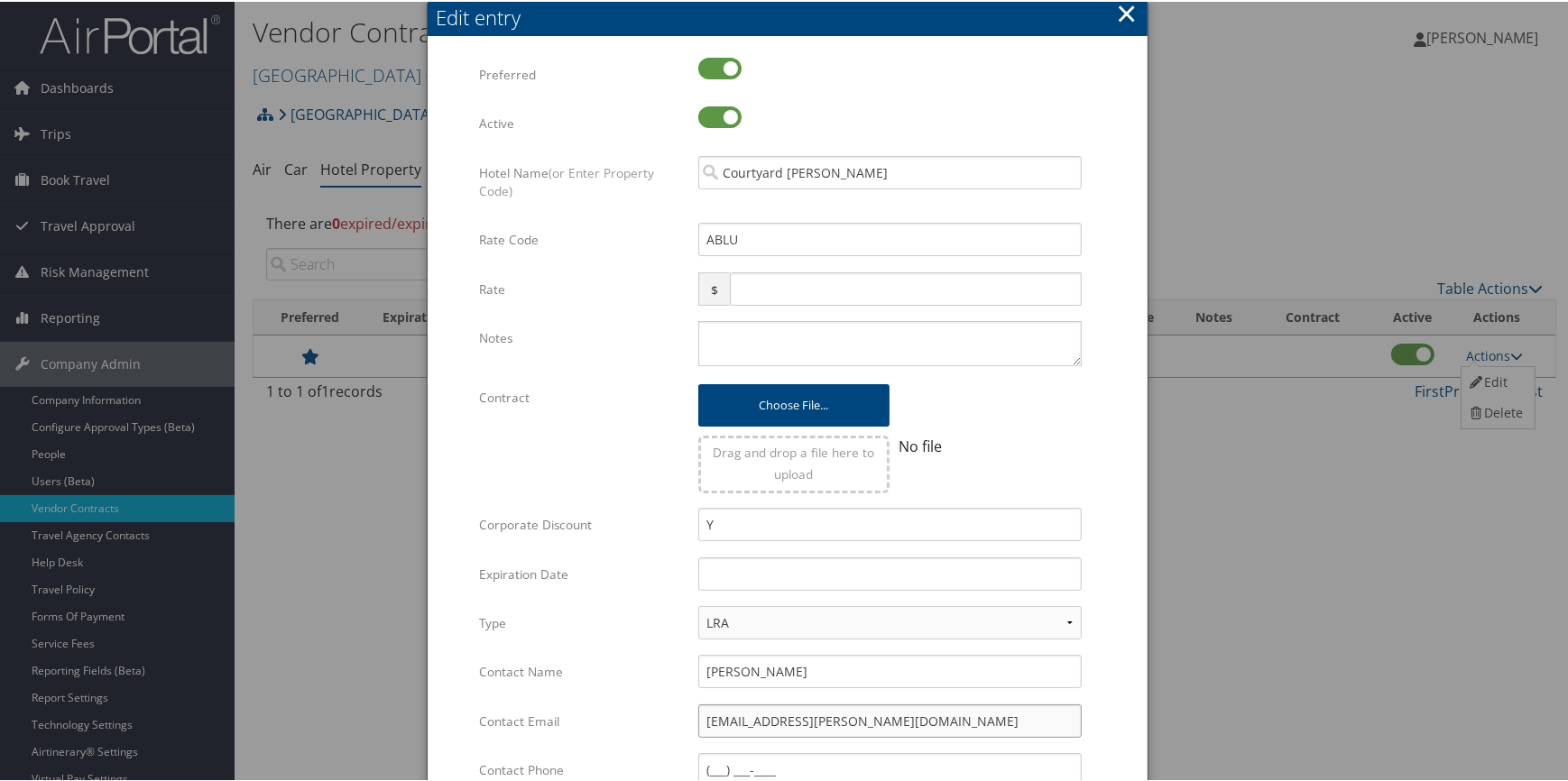
drag, startPoint x: 915, startPoint y: 720, endPoint x: 688, endPoint y: 725, distance: 227.1
click at [688, 725] on div "shaye.thompson@marriott.com Multiple values The selected items contain differen…" at bounding box center [891, 726] width 411 height 48
click at [1125, 12] on button "×" at bounding box center [1127, 12] width 21 height 36
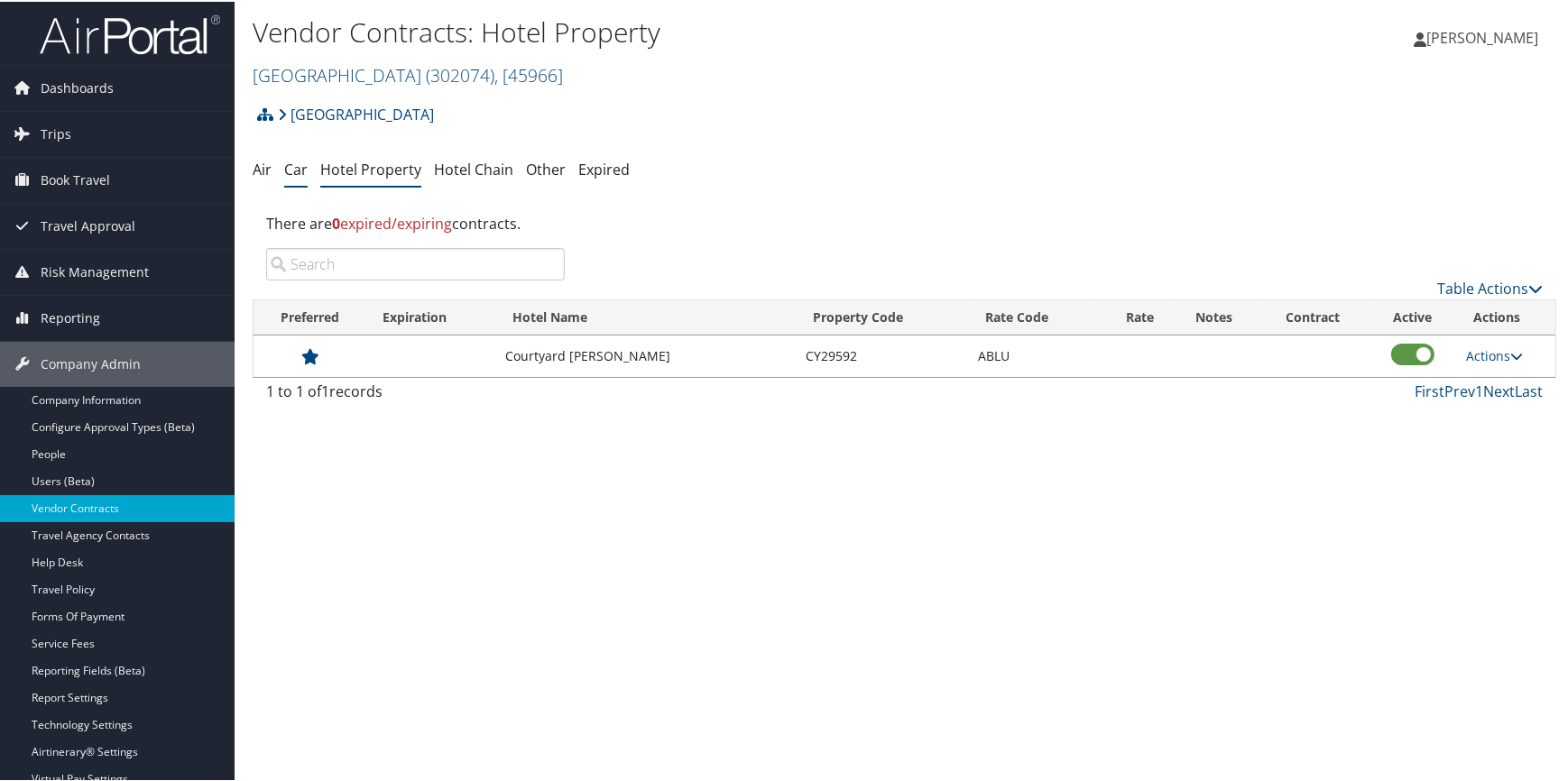
click at [287, 176] on link "Car" at bounding box center [296, 168] width 23 height 20
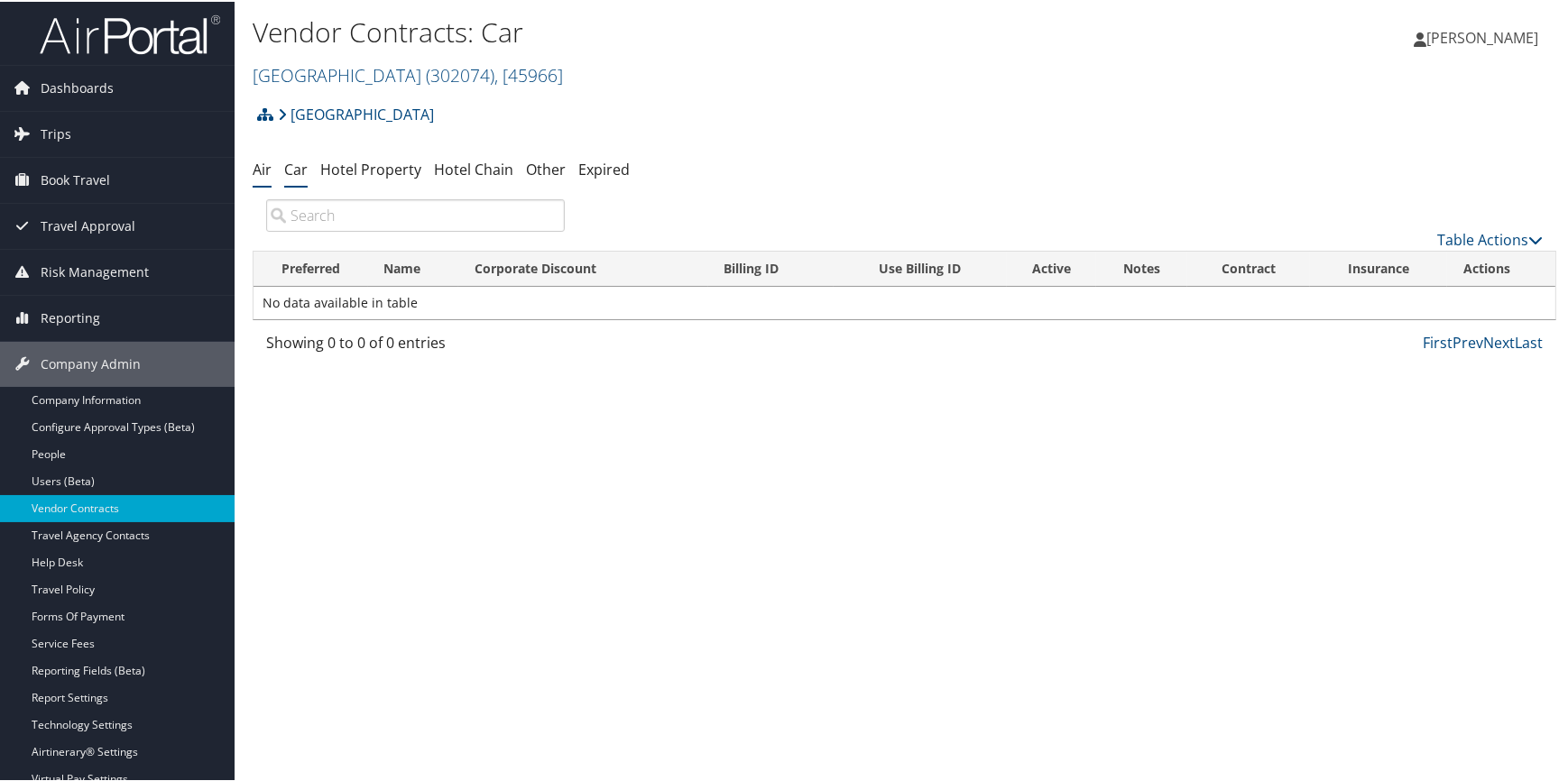
click at [261, 172] on link "Air" at bounding box center [262, 168] width 19 height 20
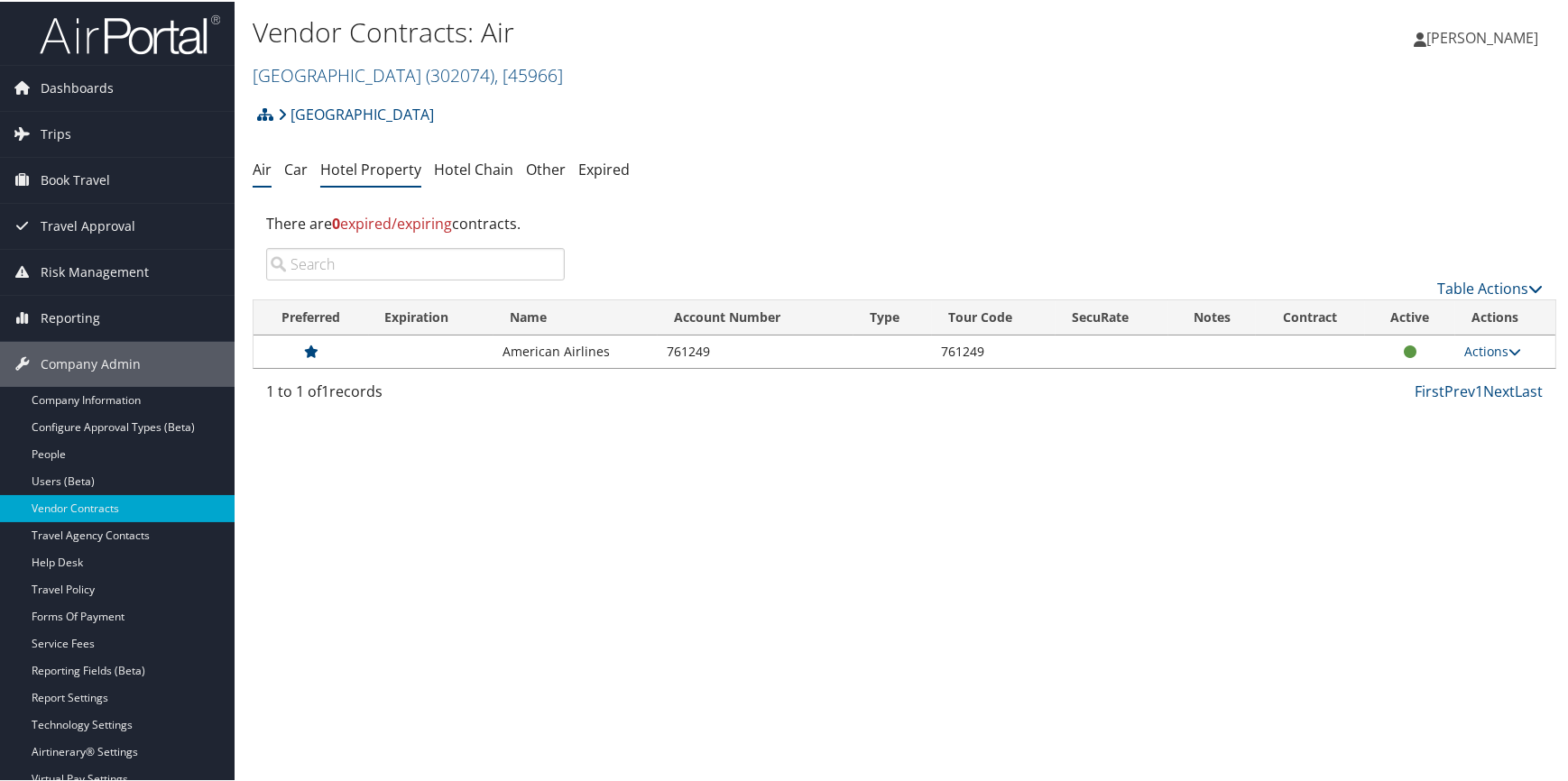
click at [388, 169] on link "Hotel Property" at bounding box center [370, 168] width 101 height 20
